Goal: Transaction & Acquisition: Purchase product/service

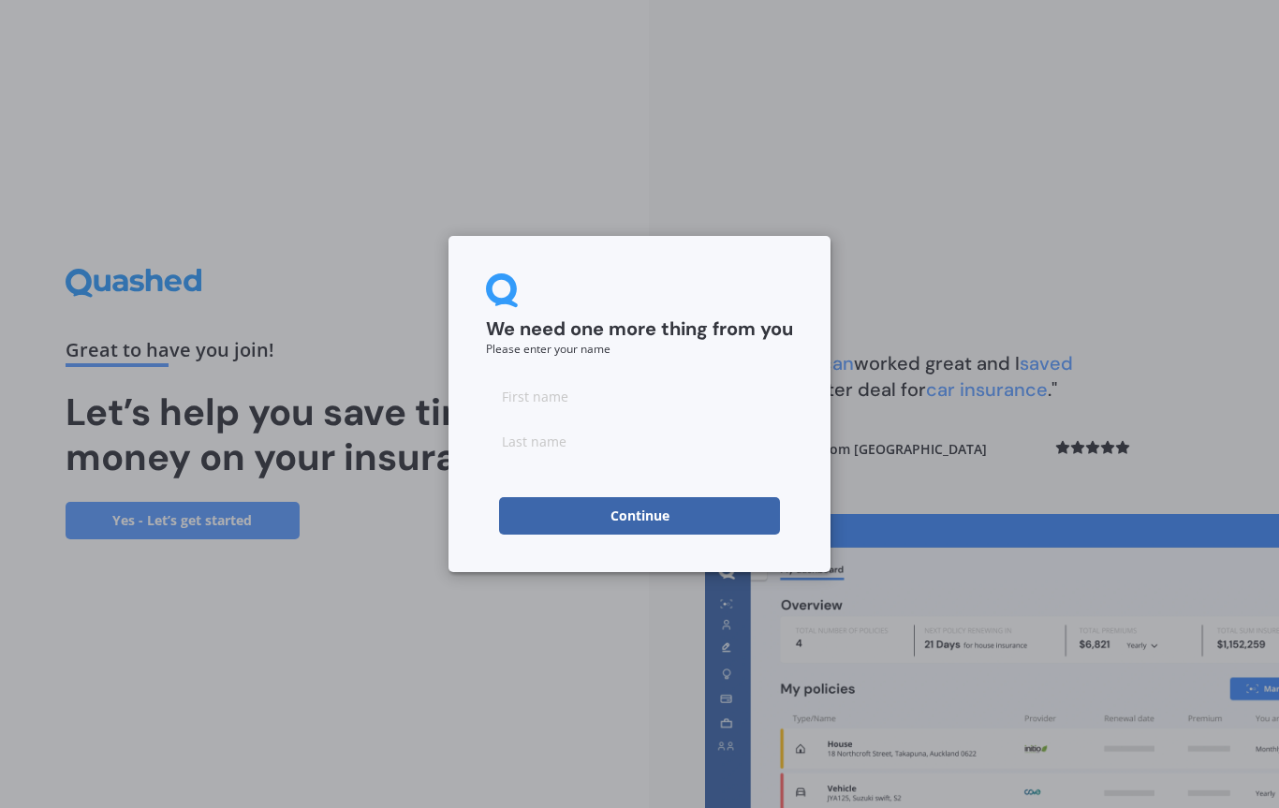
click at [600, 399] on input at bounding box center [639, 395] width 307 height 37
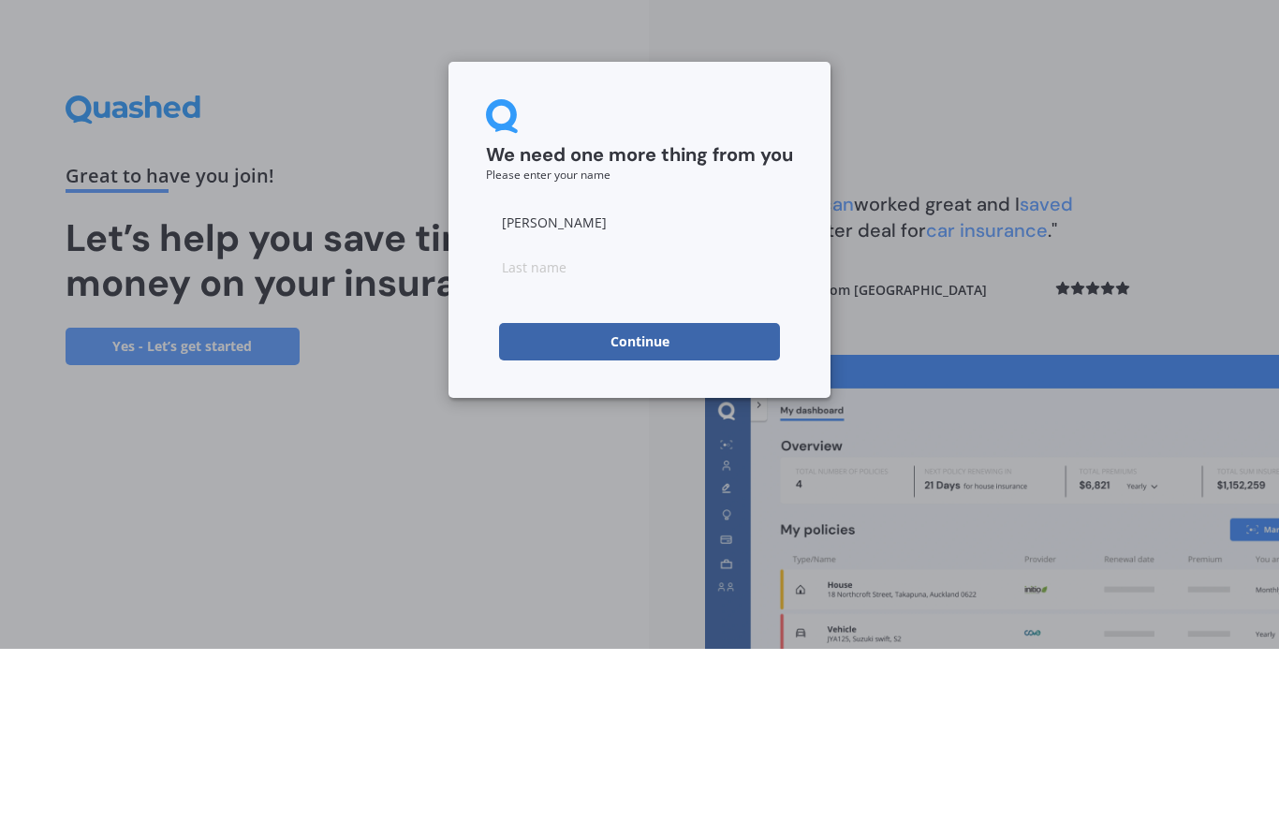
type input "[PERSON_NAME]"
click at [579, 436] on input at bounding box center [639, 454] width 307 height 37
type input "[PERSON_NAME]"
click at [667, 511] on button "Continue" at bounding box center [639, 529] width 281 height 37
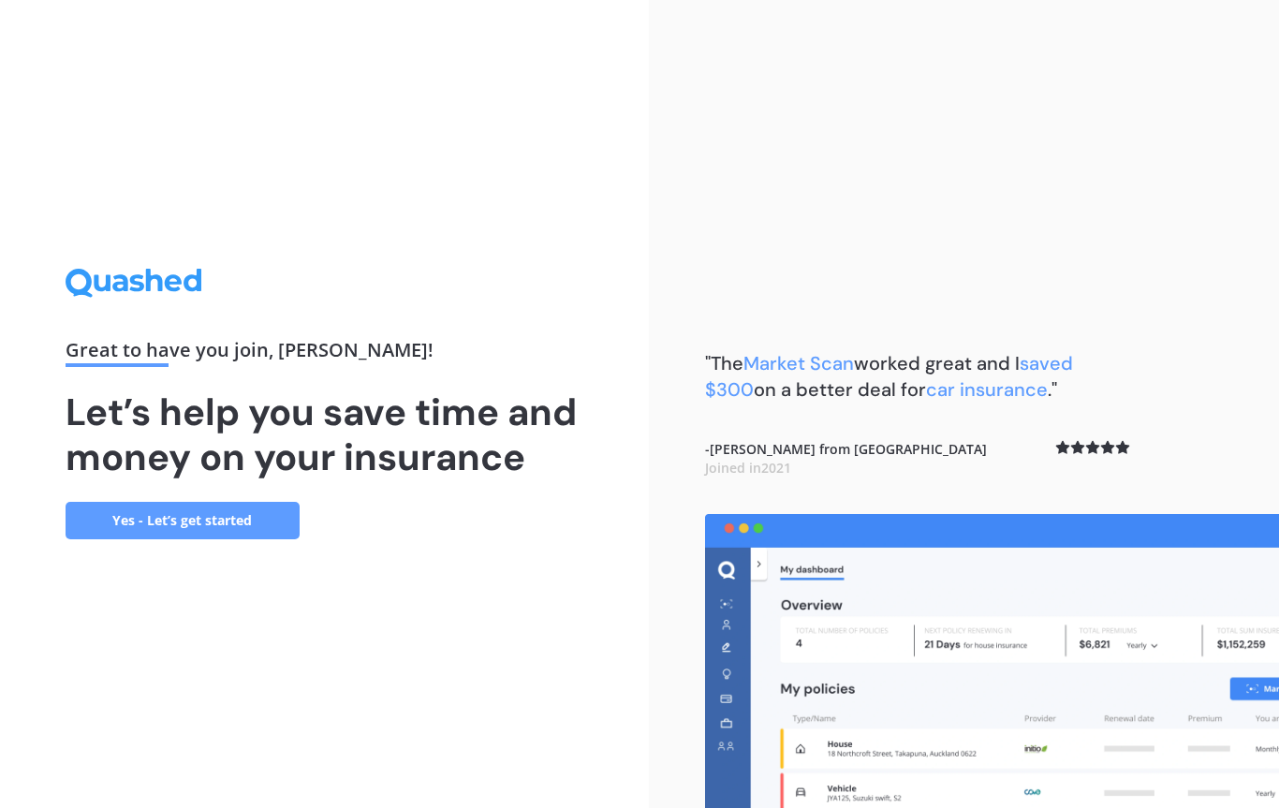
click at [147, 523] on link "Yes - Let’s get started" at bounding box center [183, 520] width 234 height 37
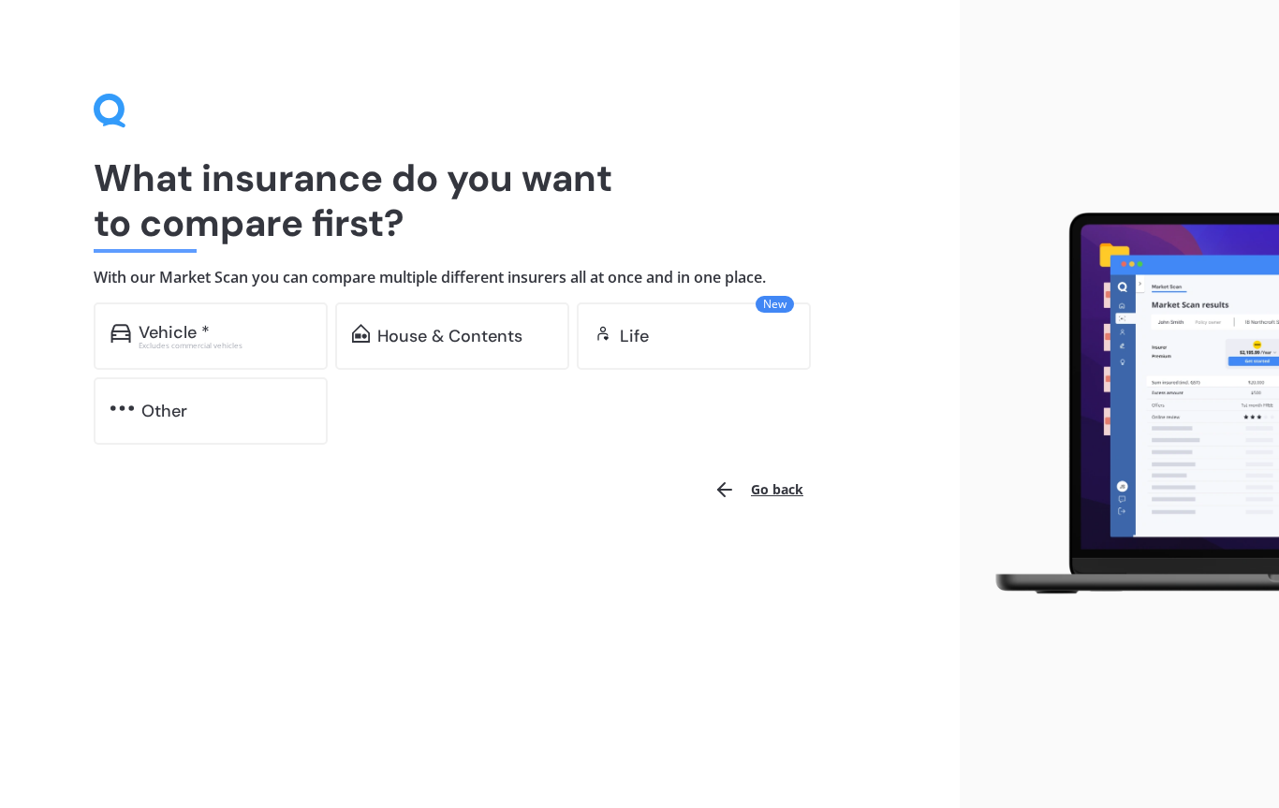
click at [126, 328] on img at bounding box center [121, 333] width 21 height 19
